Goal: Contribute content: Add original content to the website for others to see

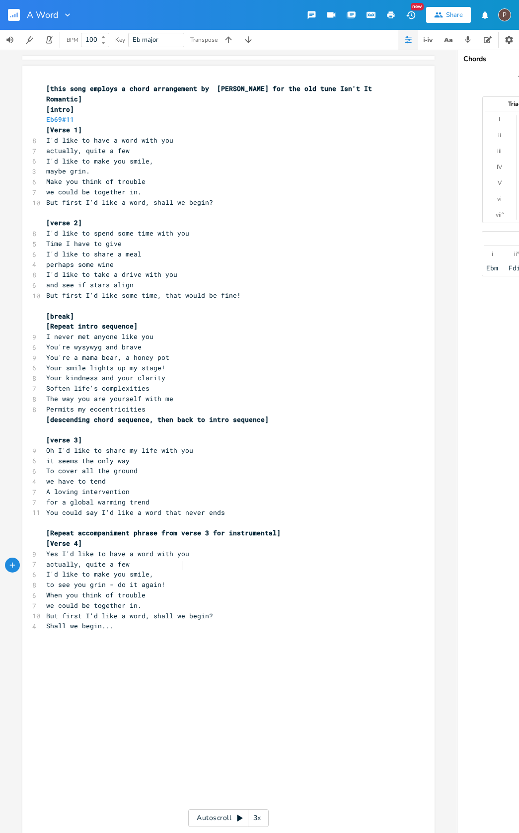
scroll to position [0, 31]
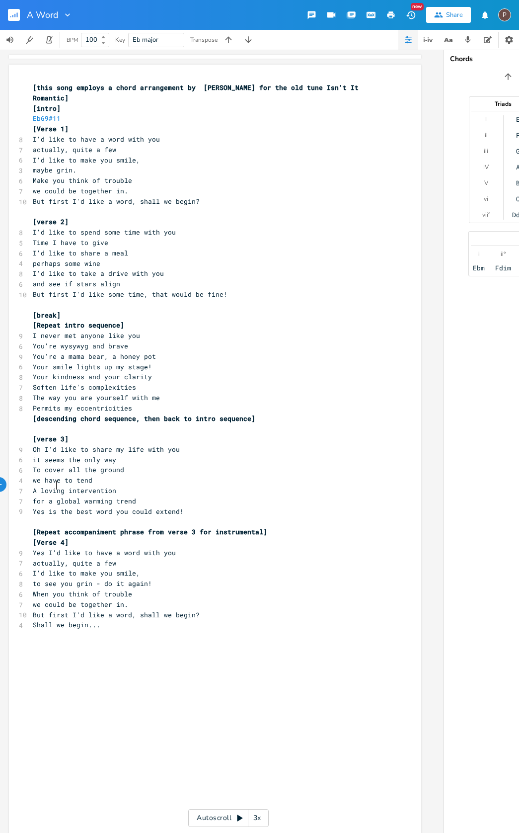
click at [53, 496] on span "for a global warming trend" at bounding box center [84, 500] width 103 height 9
type textarea "and"
drag, startPoint x: 140, startPoint y: 436, endPoint x: 111, endPoint y: 435, distance: 28.3
click at [111, 445] on span "Oh I'd like to share my life with you" at bounding box center [106, 449] width 147 height 9
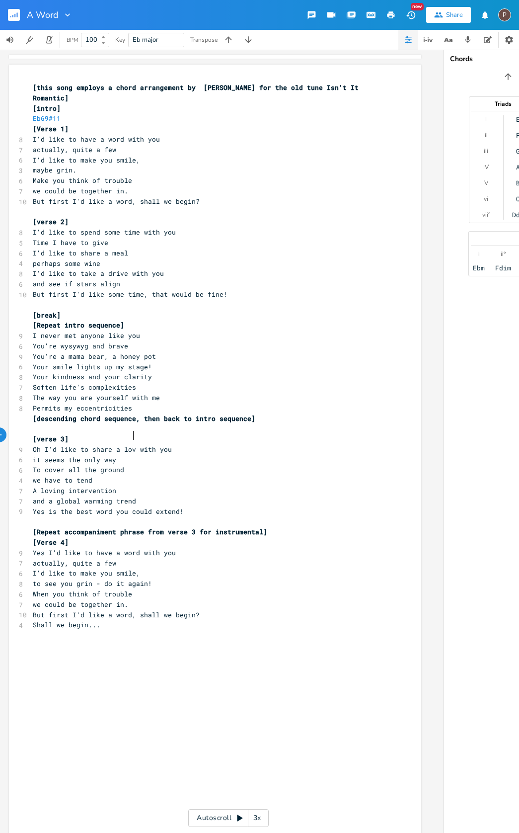
type textarea "a love"
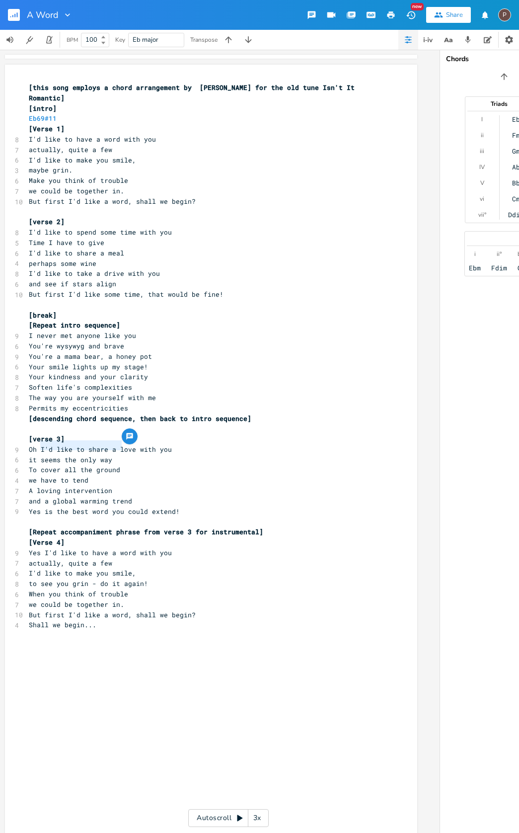
drag, startPoint x: 118, startPoint y: 446, endPoint x: 36, endPoint y: 446, distance: 82.0
click at [36, 455] on span "it seems the only way" at bounding box center [70, 459] width 83 height 9
type textarea "I know that may sound bold"
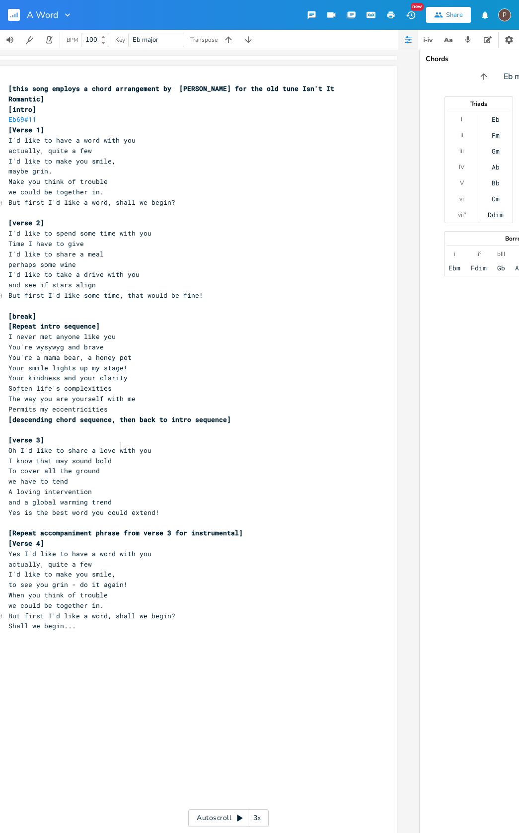
scroll to position [0, 43]
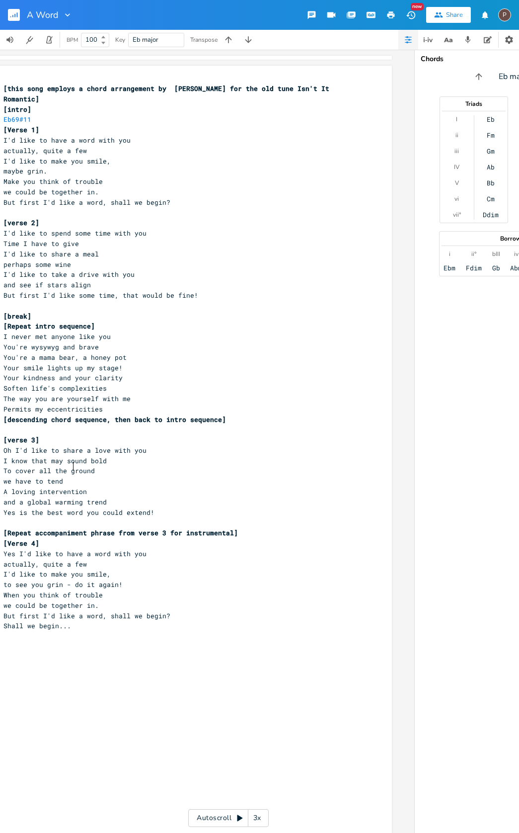
click at [85, 476] on pre "we have to tend" at bounding box center [180, 481] width 359 height 10
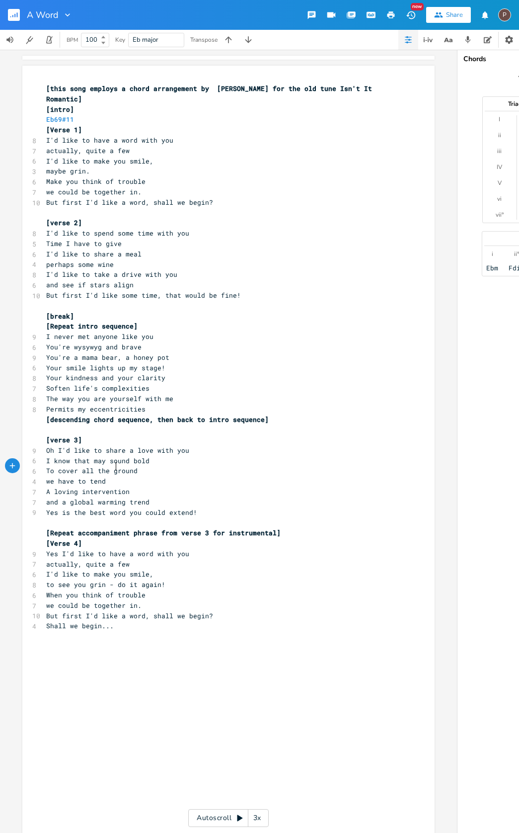
scroll to position [0, 0]
drag, startPoint x: 44, startPoint y: 455, endPoint x: 114, endPoint y: 465, distance: 70.2
click at [114, 465] on div "To cover all the ground we have to tend xxxxxxxxxx [this song employs a chord a…" at bounding box center [228, 452] width 412 height 772
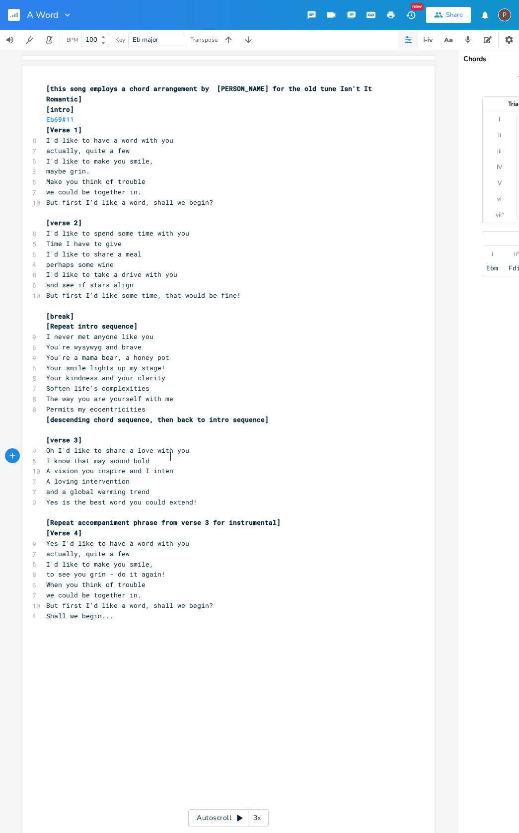
scroll to position [0, 78]
type textarea "A vision you inspire and I intend"
drag, startPoint x: 105, startPoint y: 465, endPoint x: 128, endPoint y: 456, distance: 24.3
click at [126, 466] on span "A vision you inspire and I intend" at bounding box center [111, 470] width 131 height 9
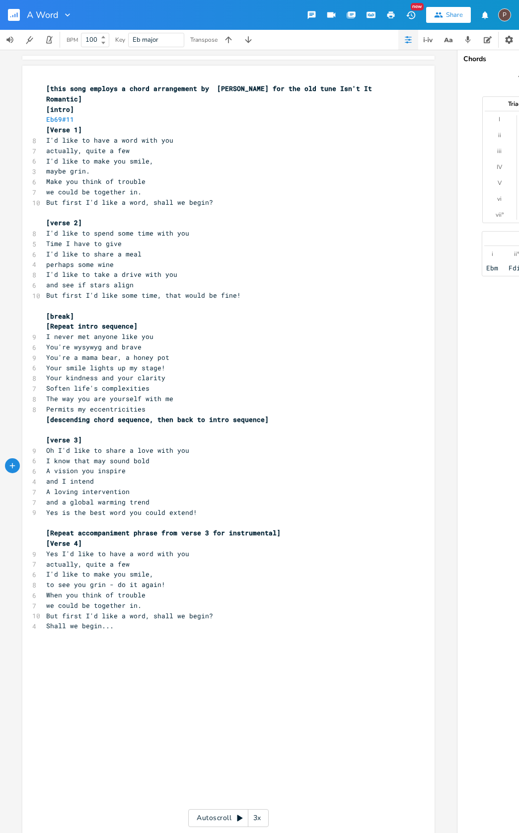
scroll to position [0, 4]
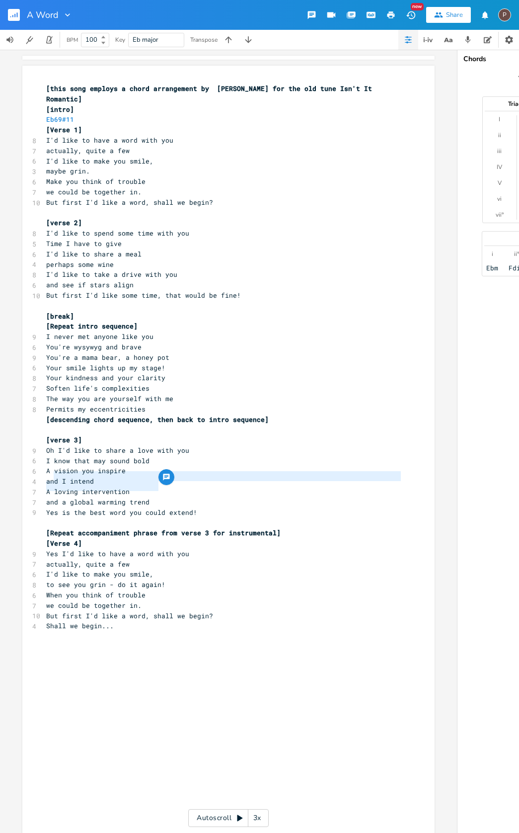
drag, startPoint x: 155, startPoint y: 485, endPoint x: 53, endPoint y: 474, distance: 102.5
click at [53, 474] on div "[this song employs a chord arrangement by [PERSON_NAME] for the old tune Isn't …" at bounding box center [223, 357] width 359 height 548
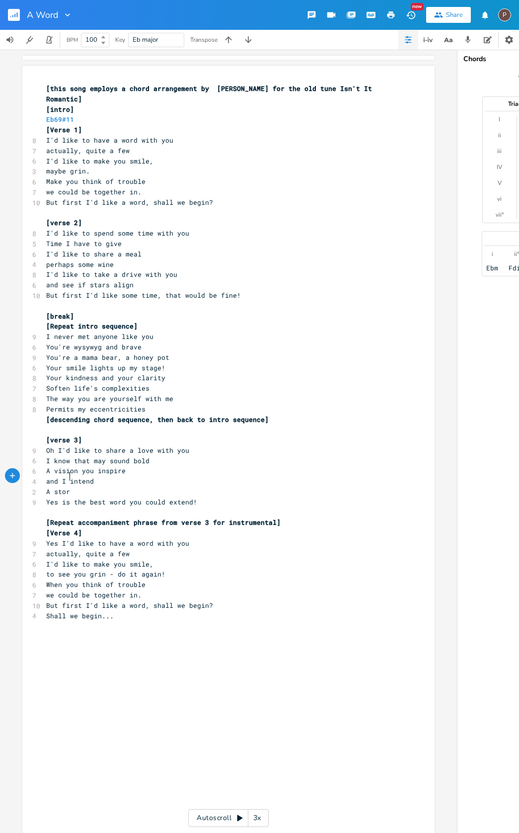
scroll to position [0, 12]
type textarea "story like the ones"
drag, startPoint x: 157, startPoint y: 445, endPoint x: 56, endPoint y: 446, distance: 100.9
click at [56, 456] on pre "I know that may sound bold" at bounding box center [223, 461] width 359 height 10
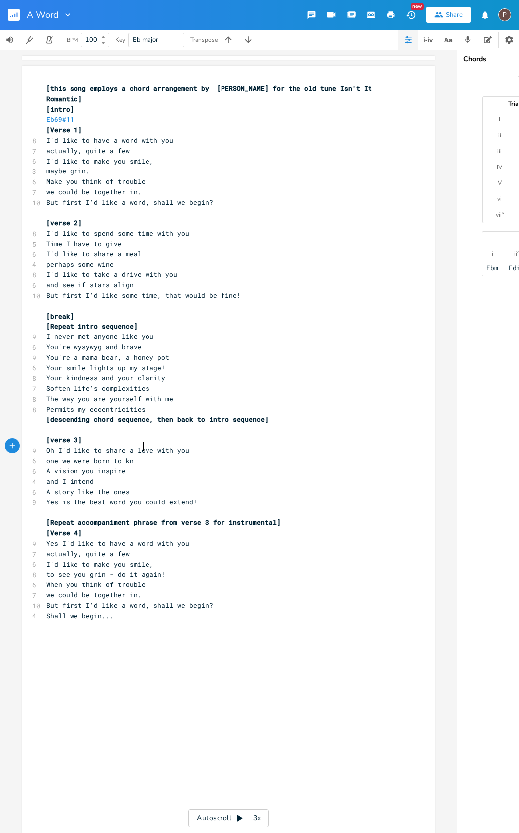
type textarea "one we were born to know"
drag, startPoint x: 100, startPoint y: 466, endPoint x: 50, endPoint y: 458, distance: 50.9
click at [50, 458] on div "[this song employs a chord arrangement by [PERSON_NAME] for the old tune Isn't …" at bounding box center [223, 351] width 359 height 537
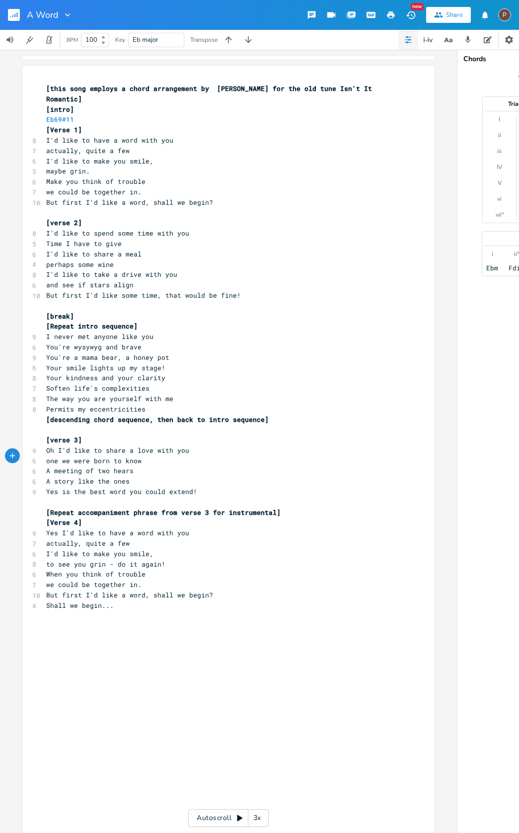
type textarea "meeting of two hears t"
type textarea "ts"
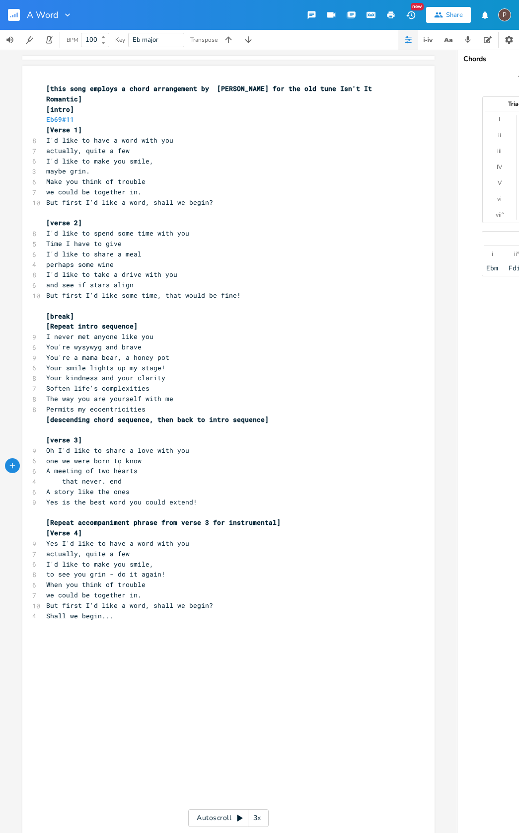
scroll to position [0, 39]
type textarea "that never. ends"
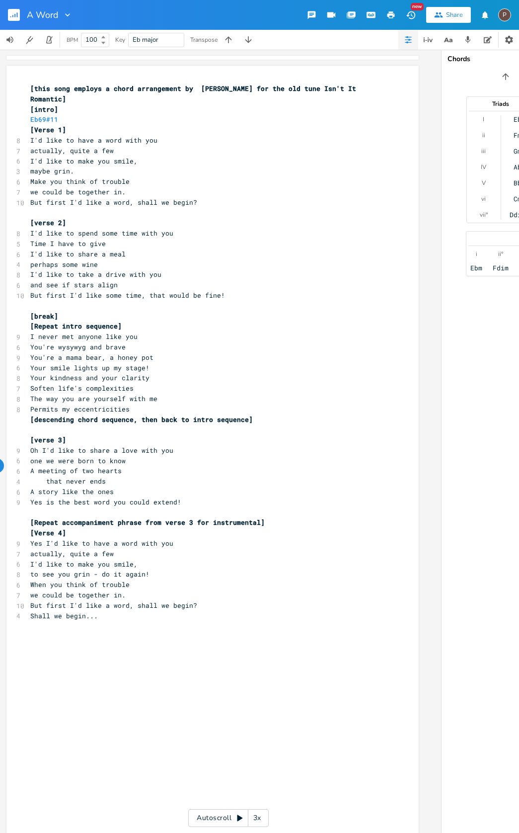
scroll to position [0, 17]
type textarea "eeting"
drag, startPoint x: 36, startPoint y: 456, endPoint x: 61, endPoint y: 457, distance: 24.9
click at [61, 466] on span "A meeting of two hearts" at bounding box center [74, 470] width 91 height 9
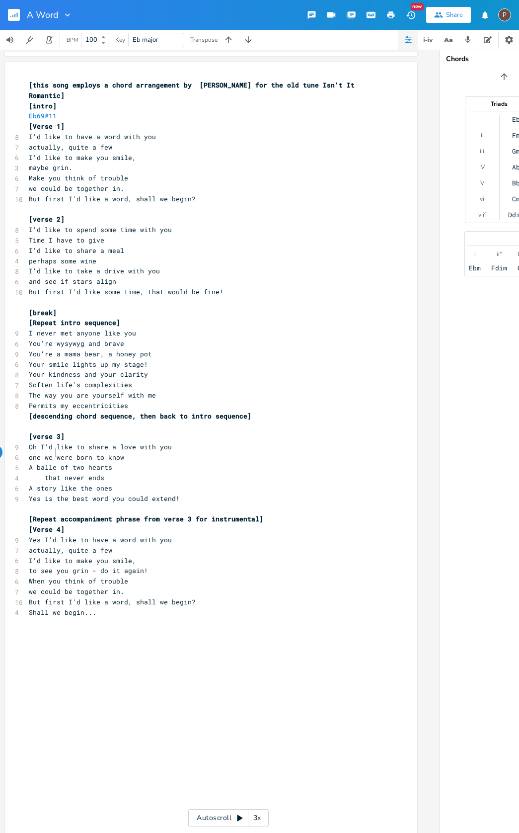
type textarea "ballet"
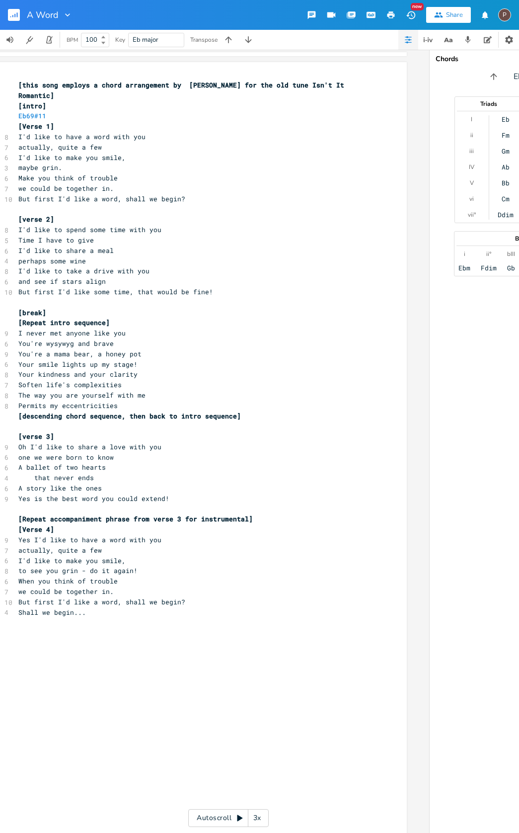
scroll to position [0, 0]
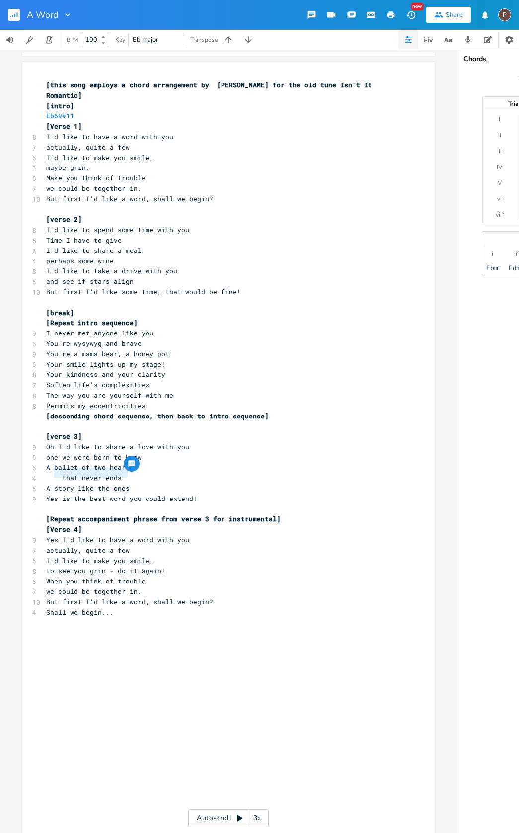
drag, startPoint x: 50, startPoint y: 474, endPoint x: 124, endPoint y: 475, distance: 74.1
click at [124, 484] on span "A story like the ones" at bounding box center [87, 488] width 83 height 9
type textarea "meeting oftwo minds"
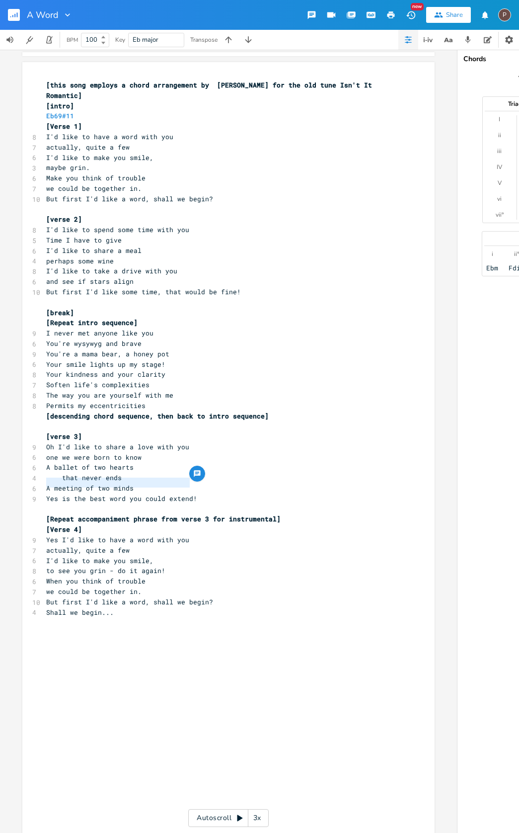
drag, startPoint x: 44, startPoint y: 483, endPoint x: 186, endPoint y: 485, distance: 142.1
click at [186, 494] on span "Yes is the best word you could extend!" at bounding box center [121, 498] width 151 height 9
type textarea "and best of friends"
